Goal: Information Seeking & Learning: Learn about a topic

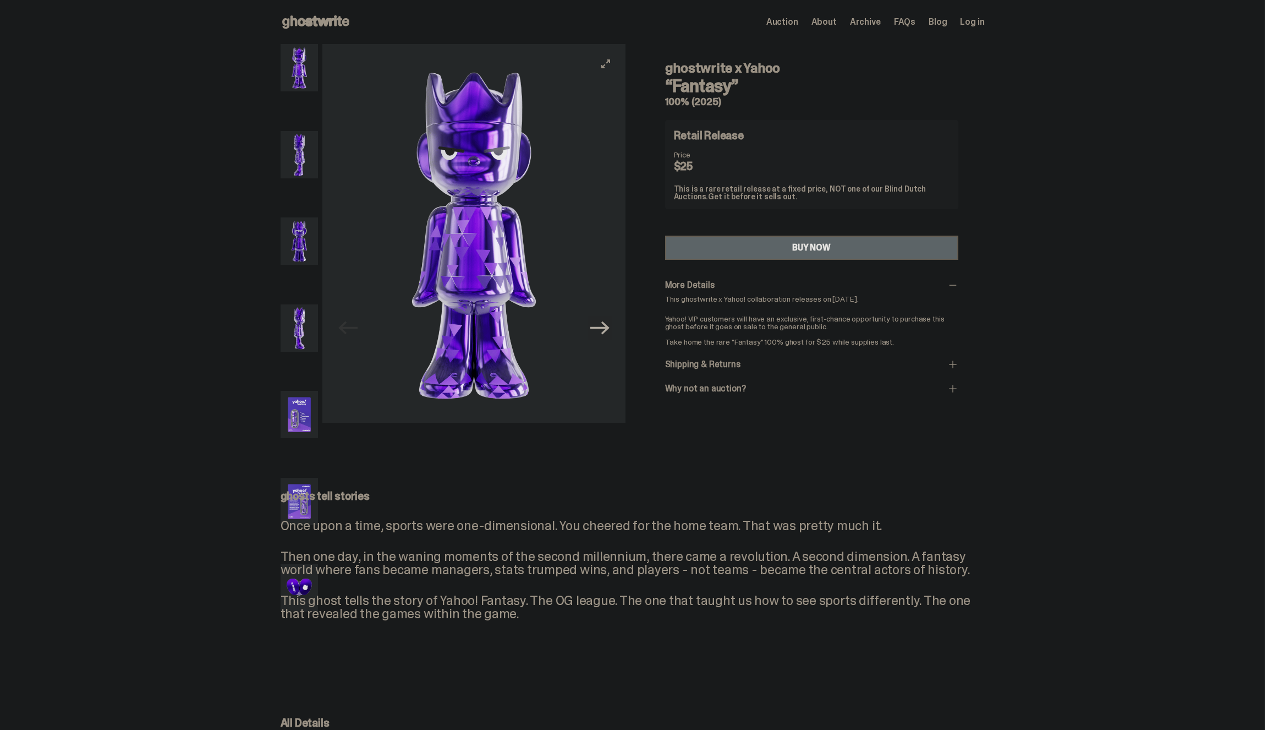
click at [592, 337] on icon "Next" at bounding box center [599, 327] width 19 height 19
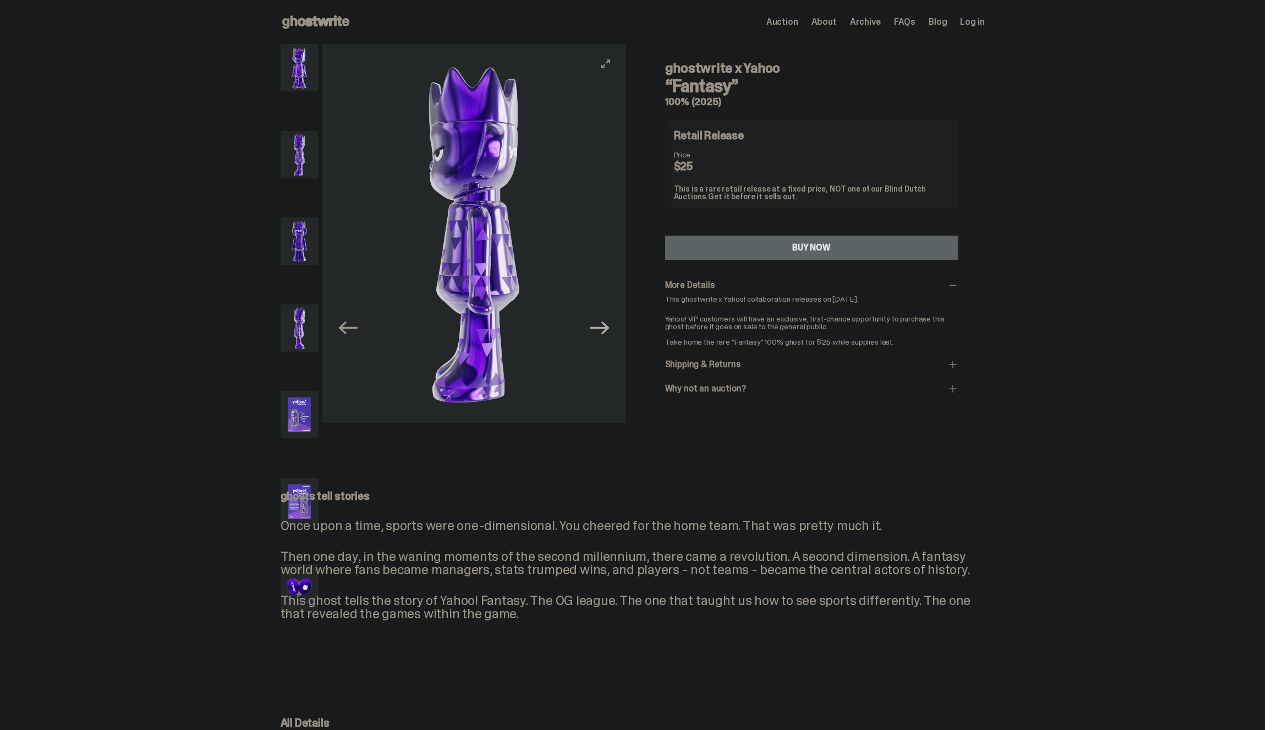
click at [592, 337] on icon "Next" at bounding box center [599, 327] width 19 height 19
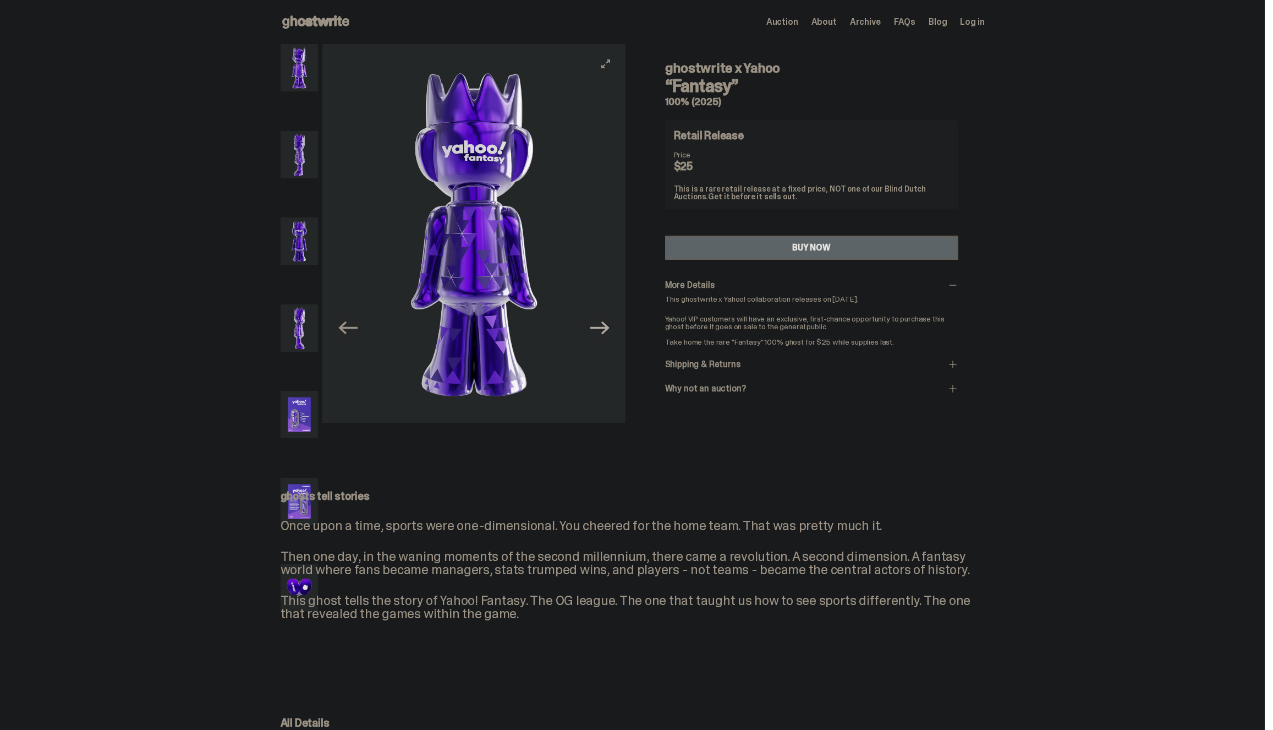
click at [595, 335] on icon "Next" at bounding box center [599, 327] width 19 height 13
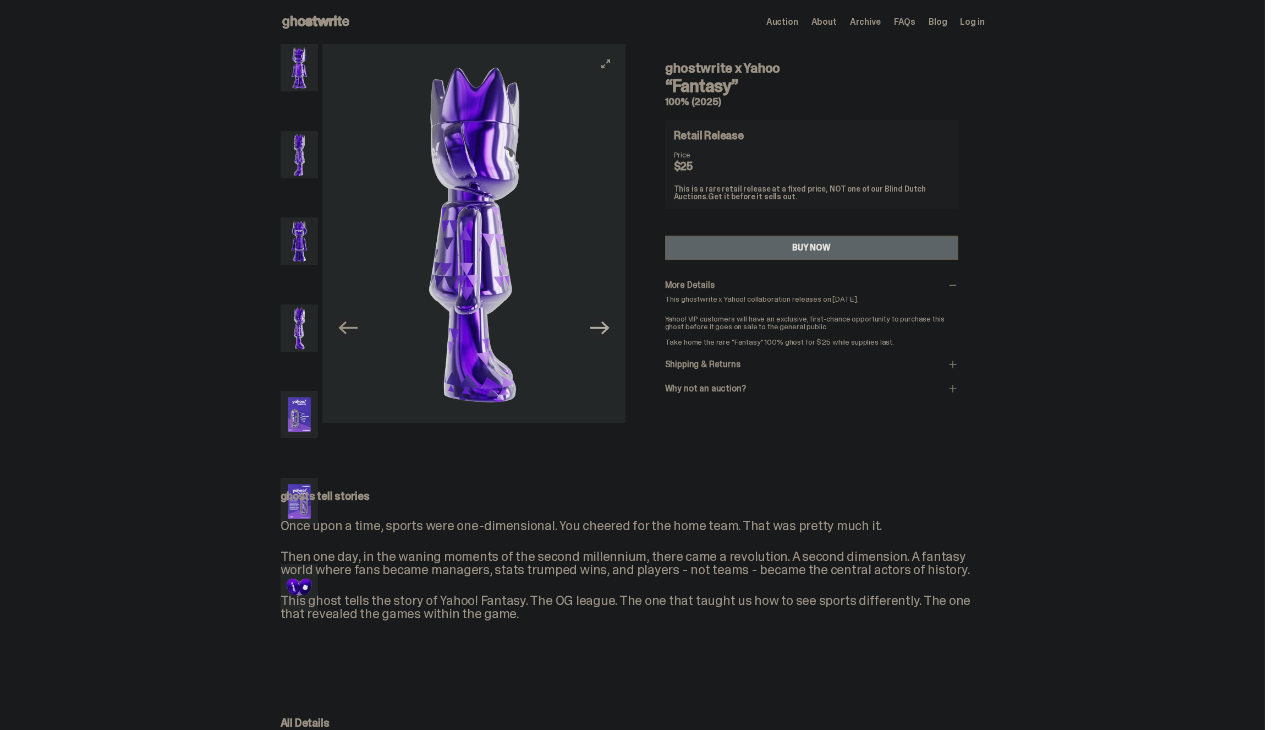
click at [595, 335] on icon "Next" at bounding box center [599, 327] width 19 height 13
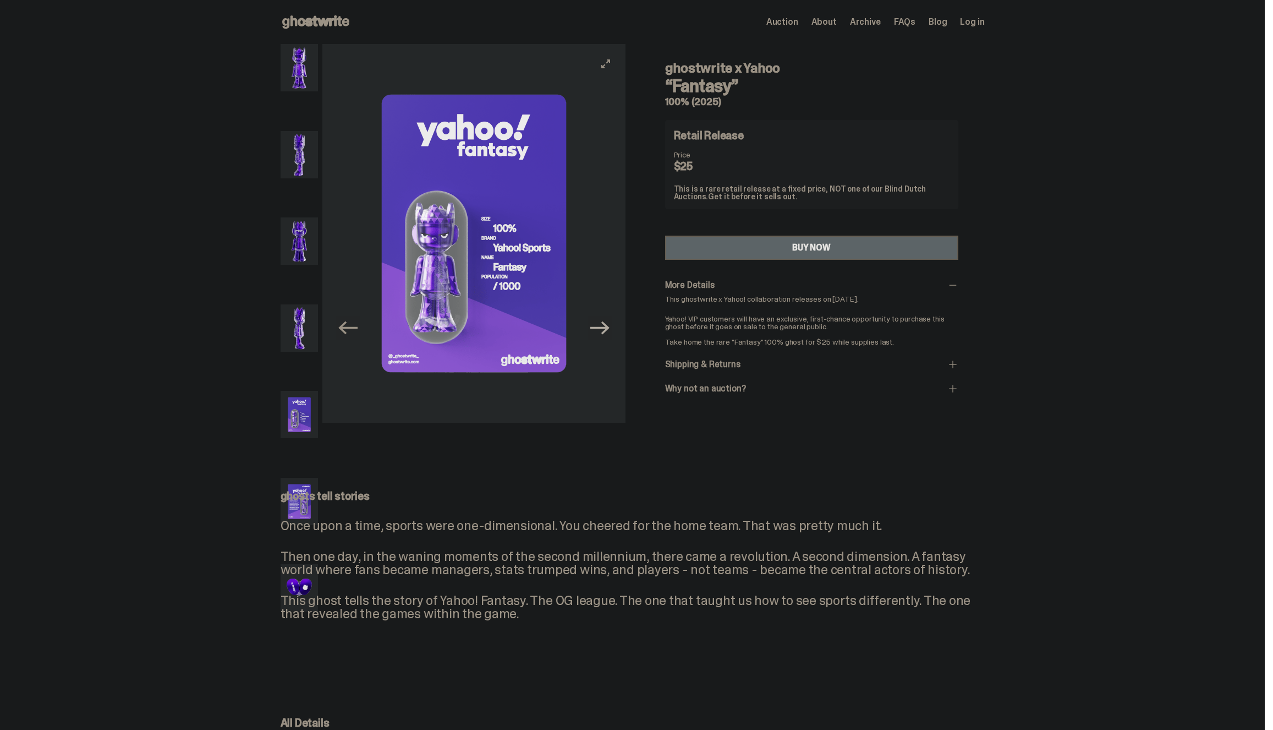
click at [595, 335] on icon "Next" at bounding box center [599, 327] width 19 height 13
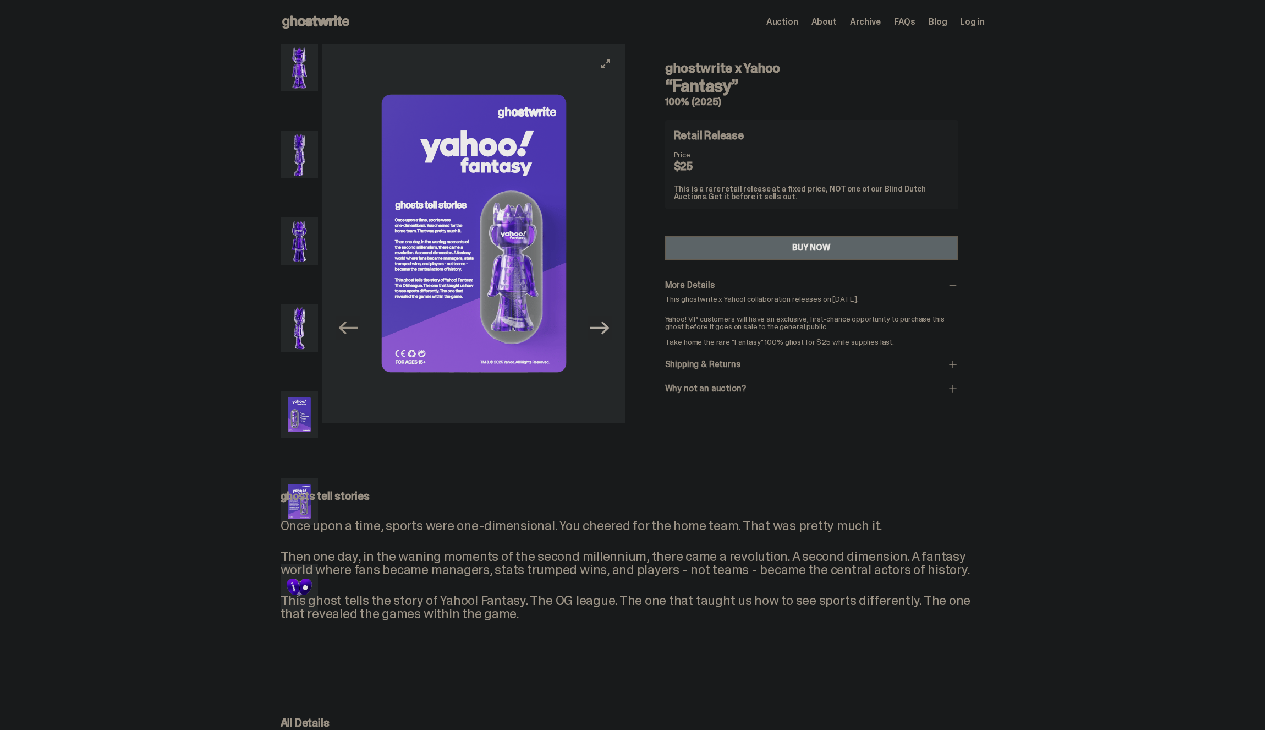
click at [594, 335] on icon "Next" at bounding box center [599, 327] width 19 height 13
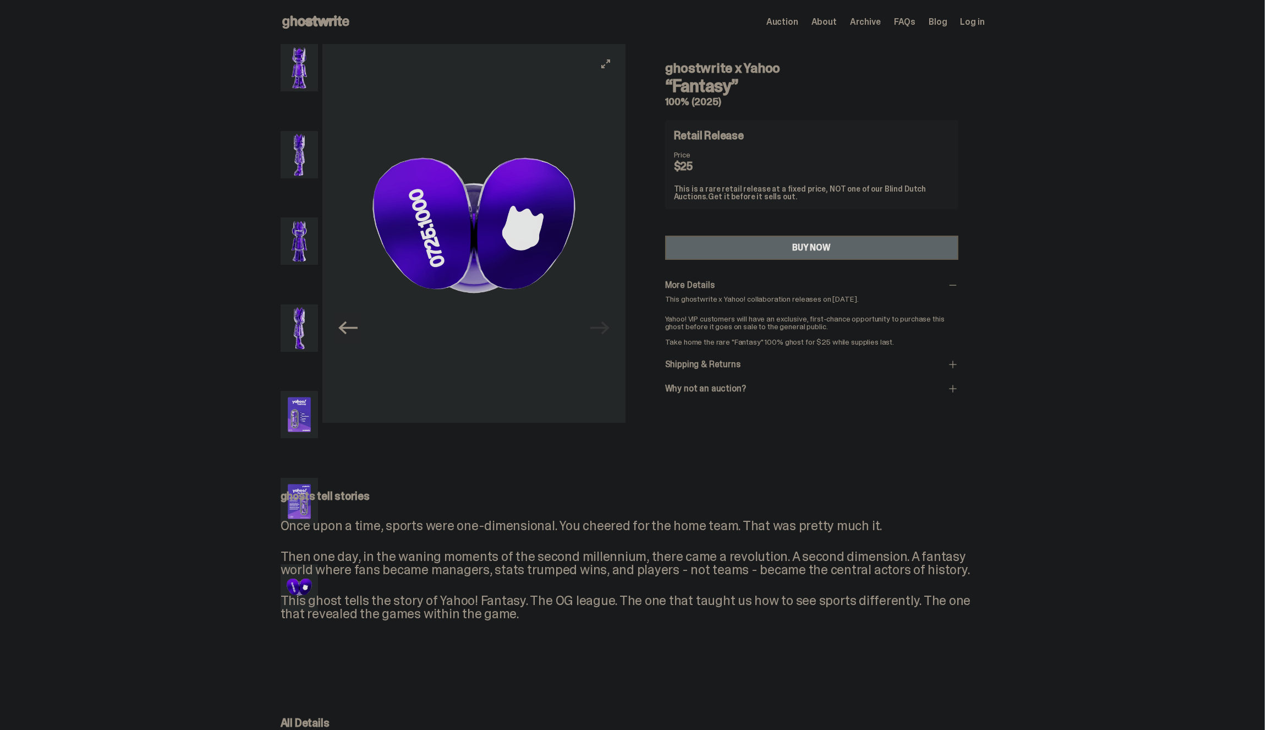
click at [594, 351] on img at bounding box center [473, 233] width 303 height 379
